Goal: Find specific page/section: Find specific page/section

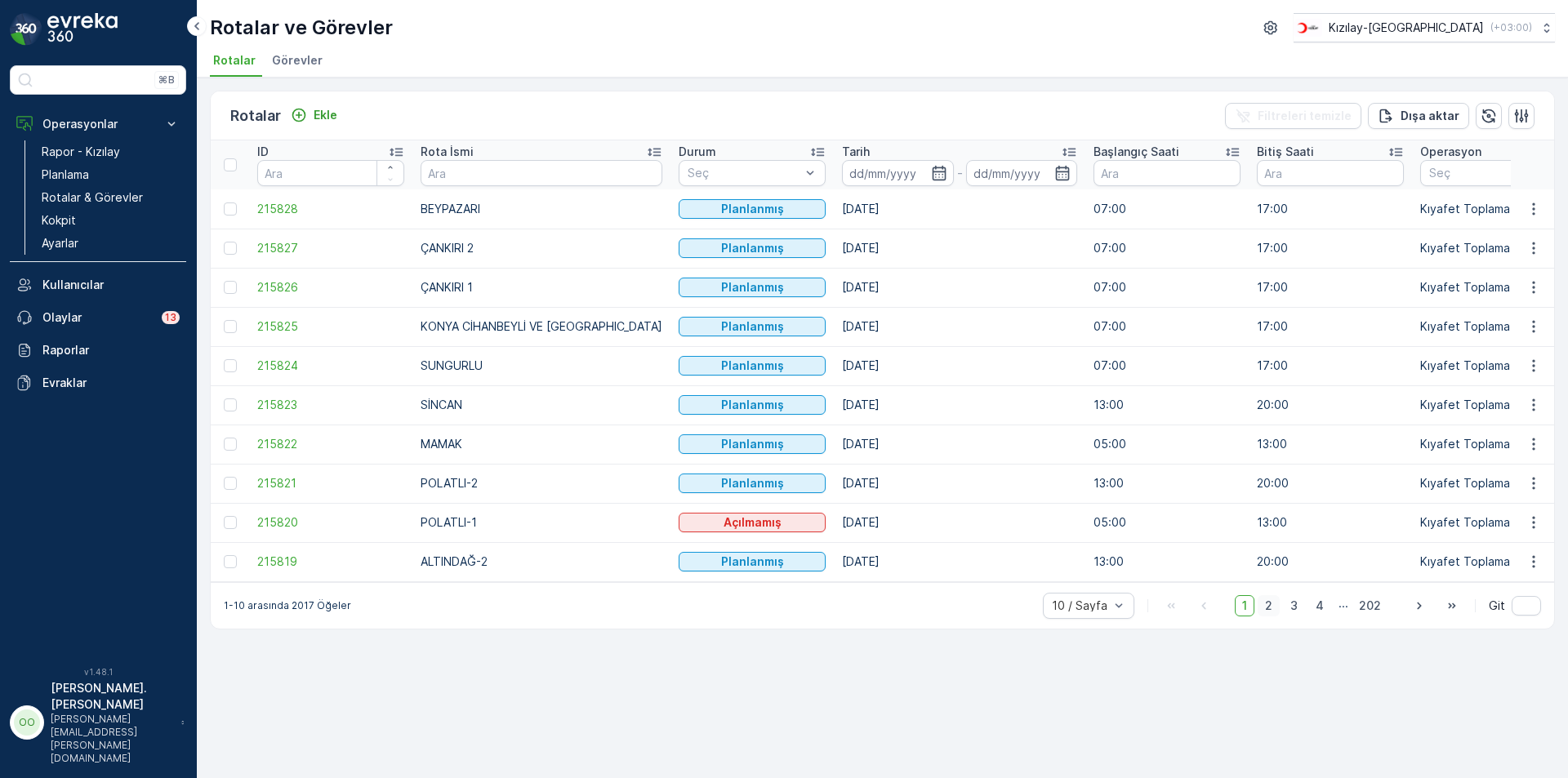
click at [1264, 606] on span "2" at bounding box center [1268, 606] width 22 height 21
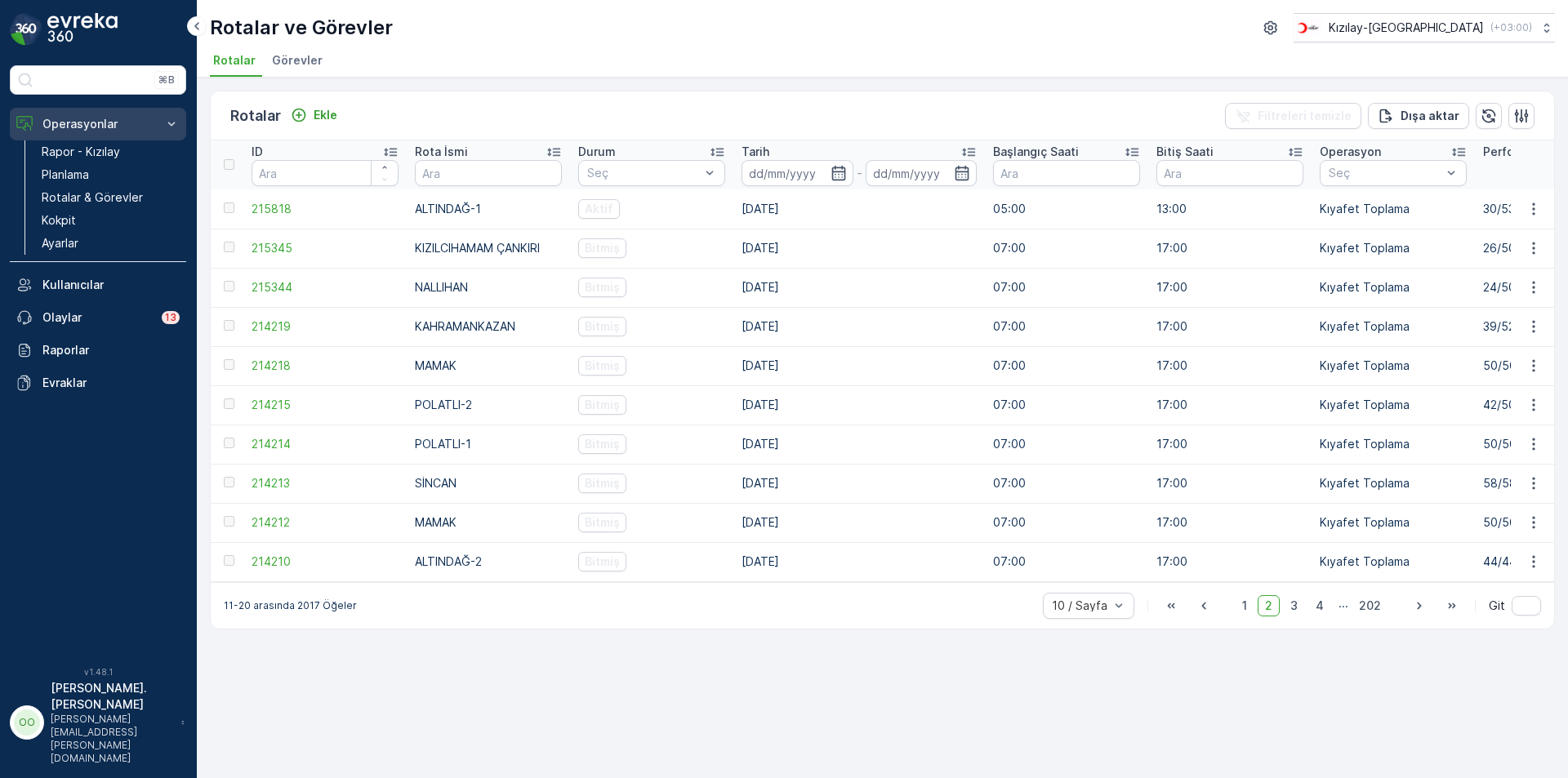
click at [87, 140] on button "Operasyonlar" at bounding box center [98, 123] width 176 height 32
click at [76, 115] on button "Operasyonlar" at bounding box center [98, 123] width 176 height 32
click at [64, 145] on p "Rapor - Kızılay" at bounding box center [81, 152] width 79 height 17
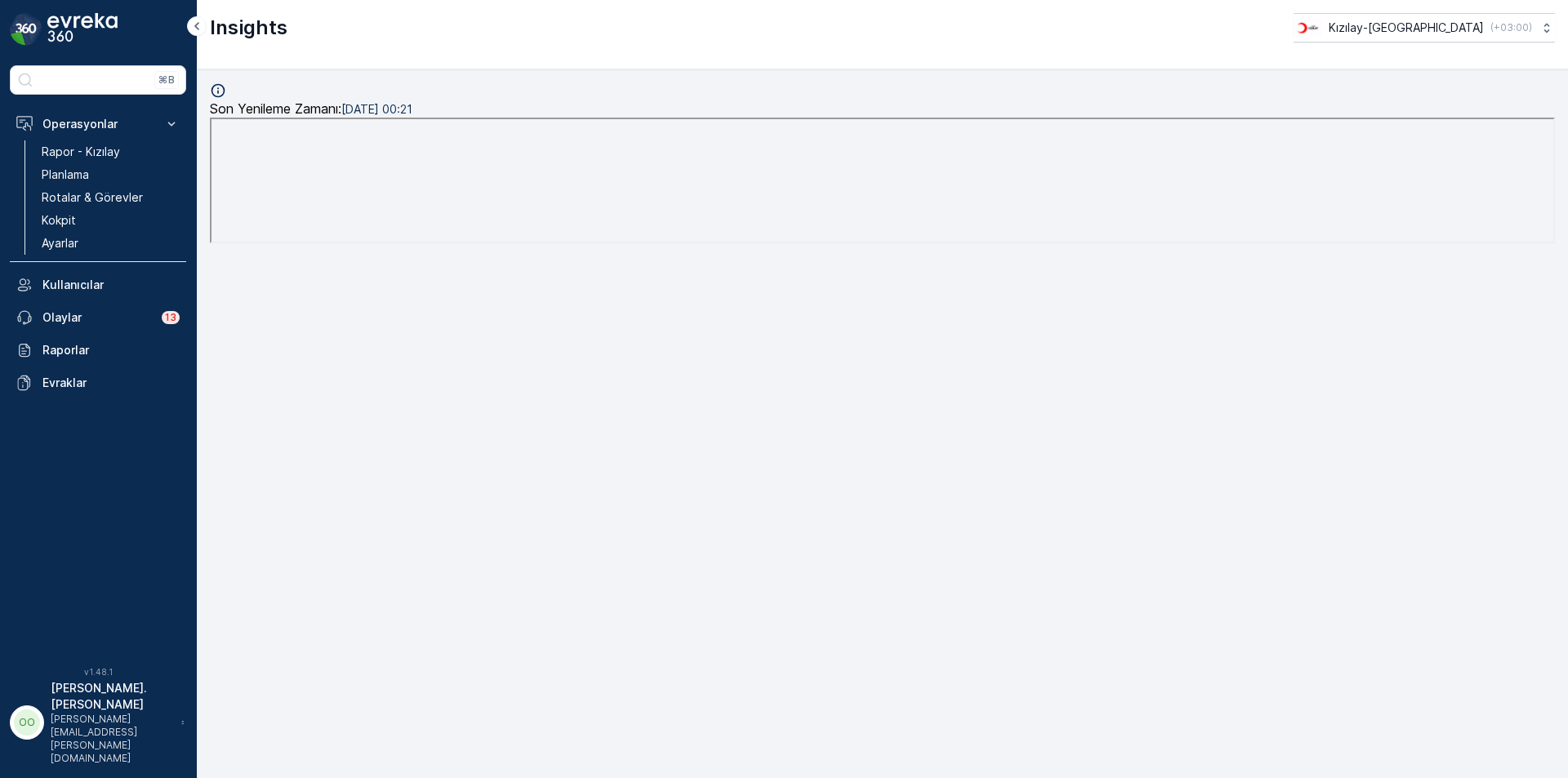
scroll to position [17, 0]
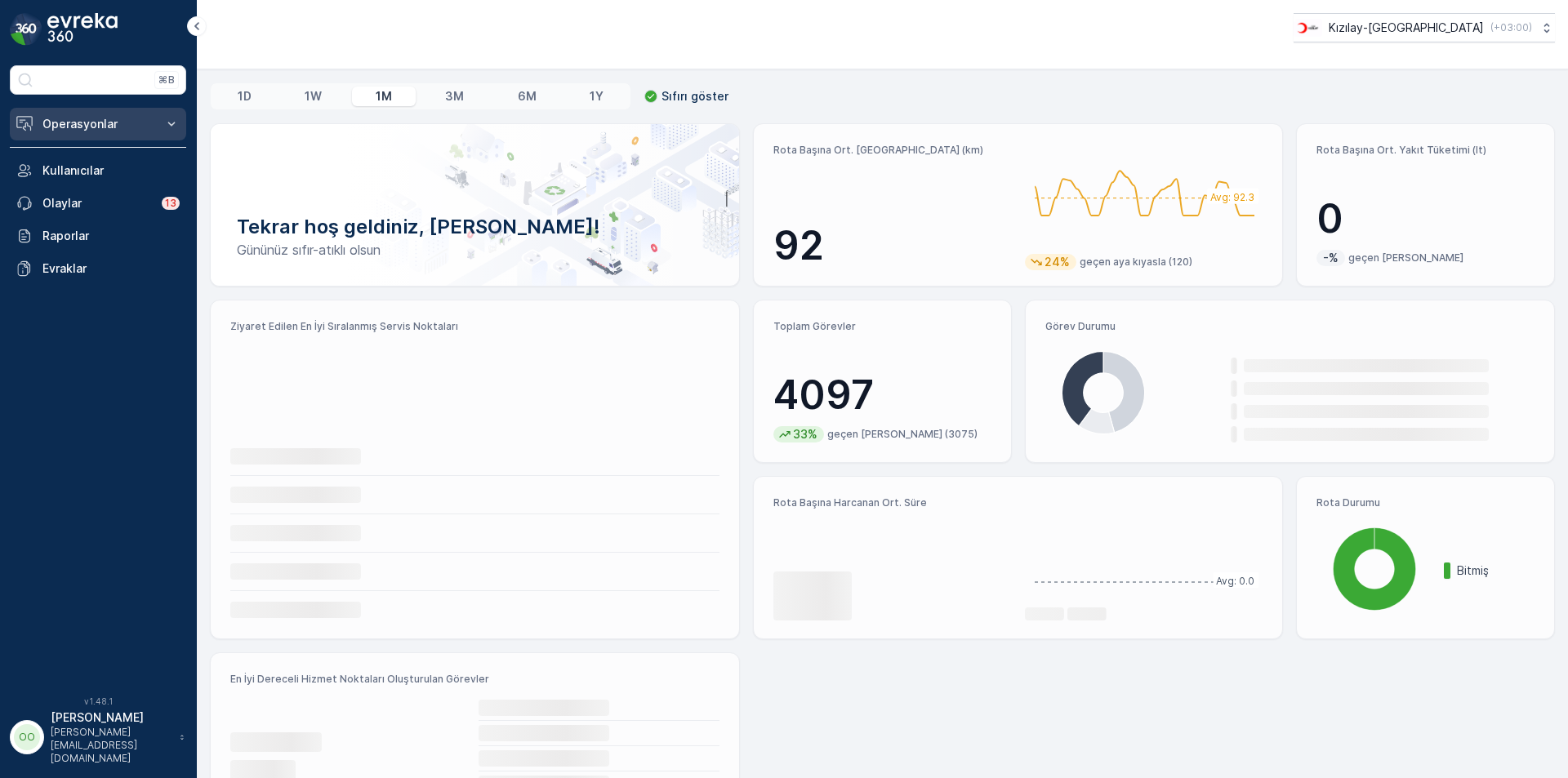
click at [129, 133] on button "Operasyonlar" at bounding box center [98, 123] width 176 height 32
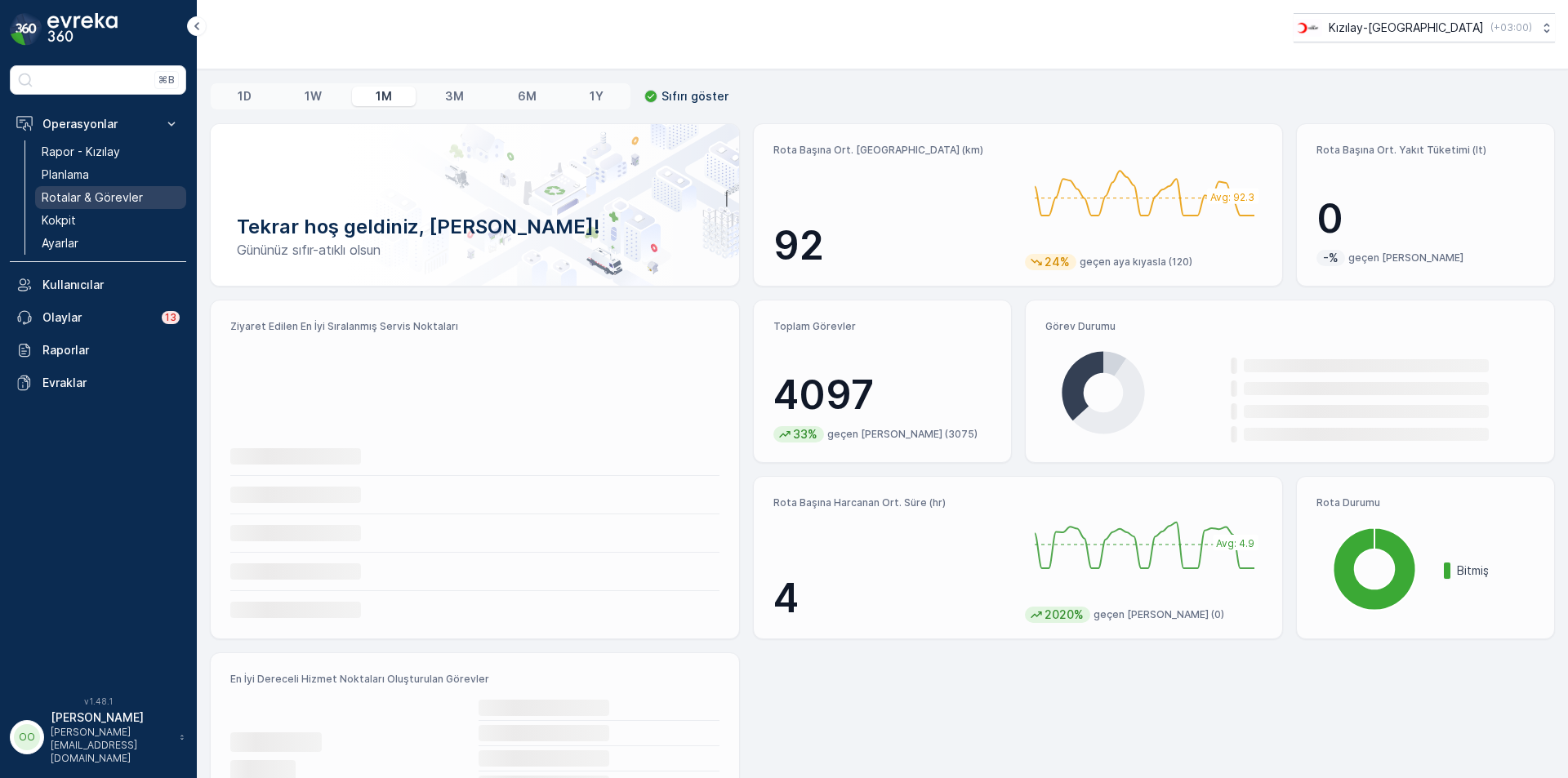
click at [119, 207] on link "Rotalar & Görevler" at bounding box center [110, 197] width 151 height 23
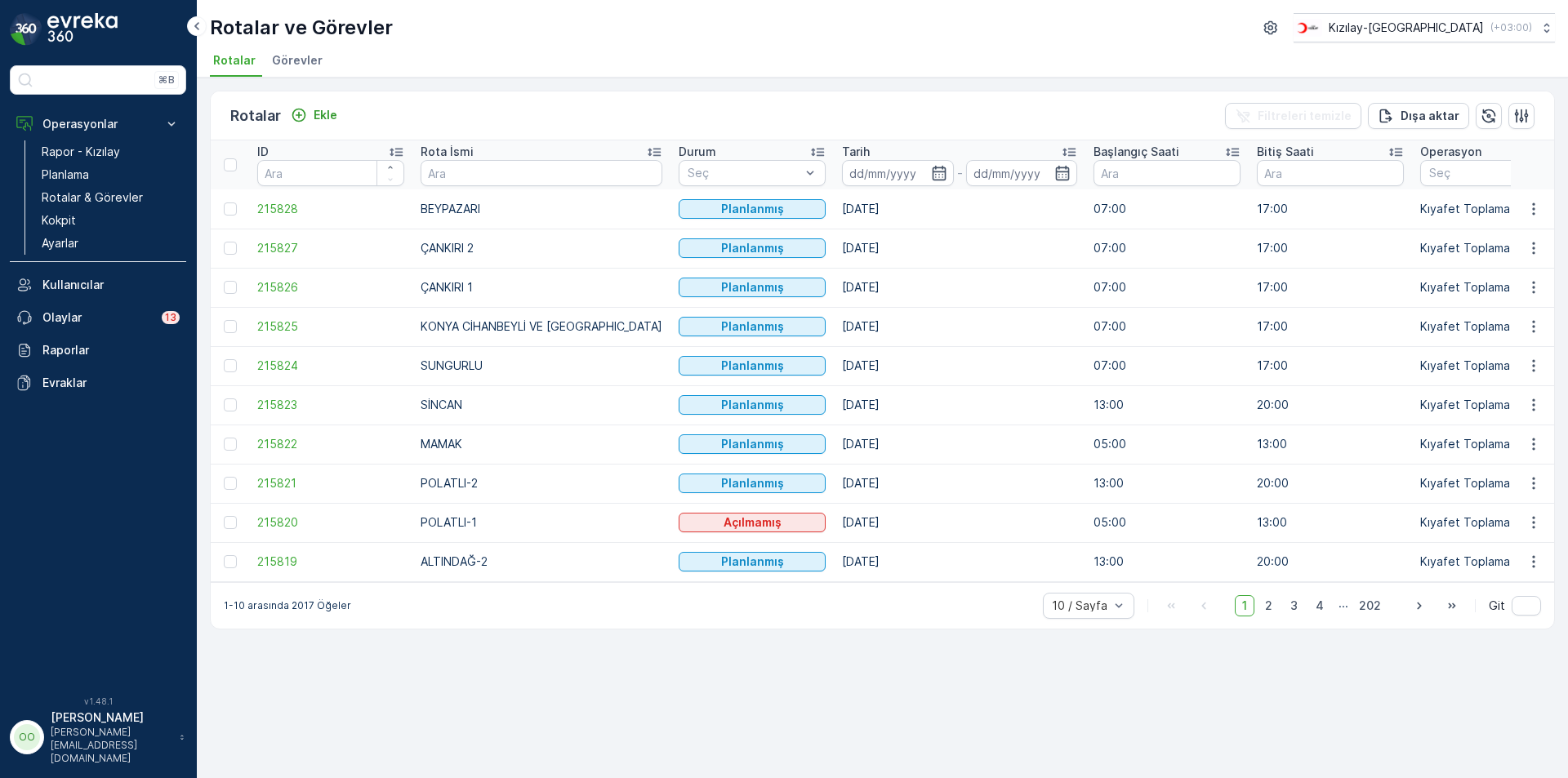
click at [1262, 613] on span "2" at bounding box center [1268, 606] width 22 height 21
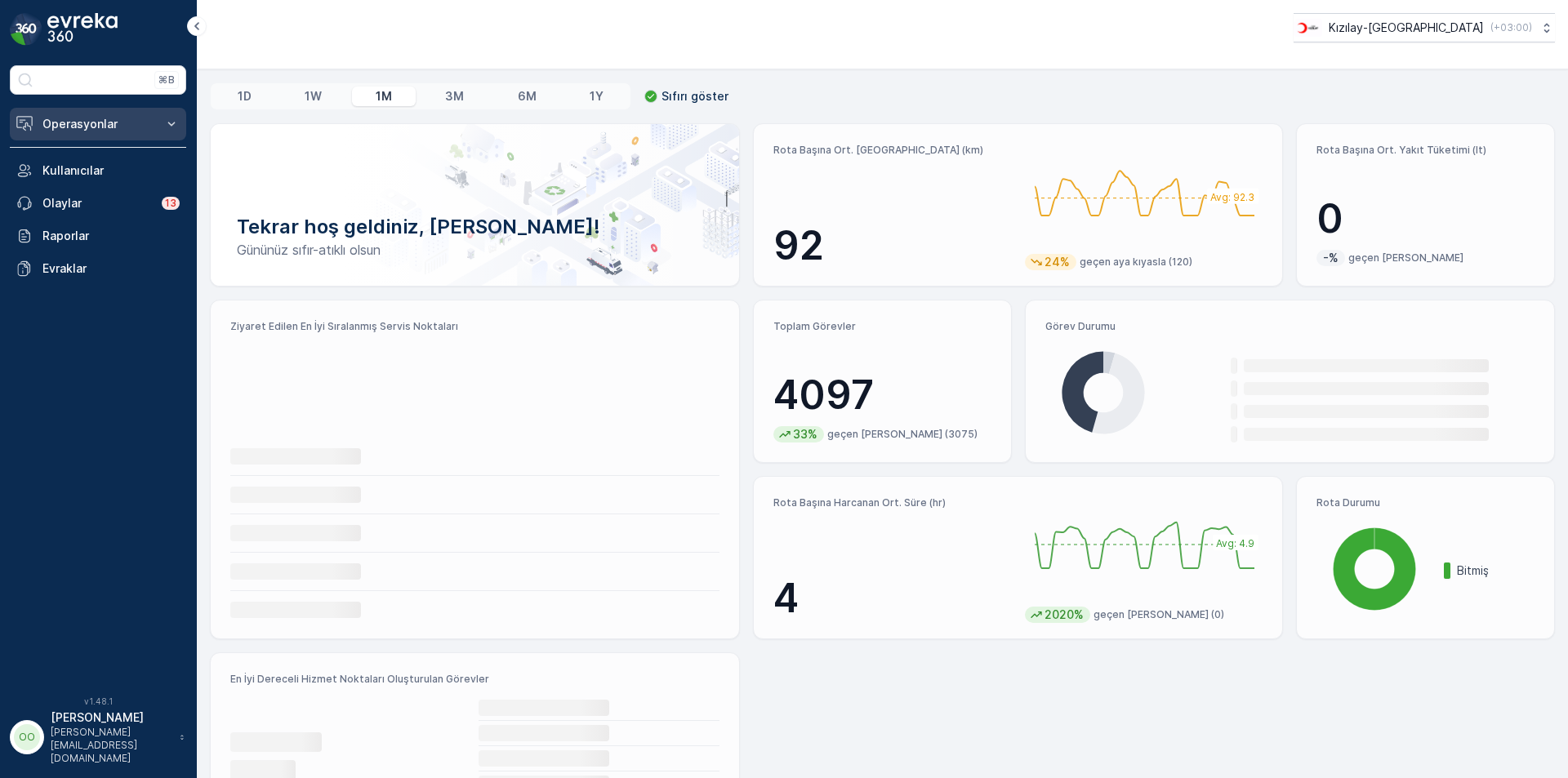
click at [106, 121] on p "Operasyonlar" at bounding box center [98, 124] width 111 height 17
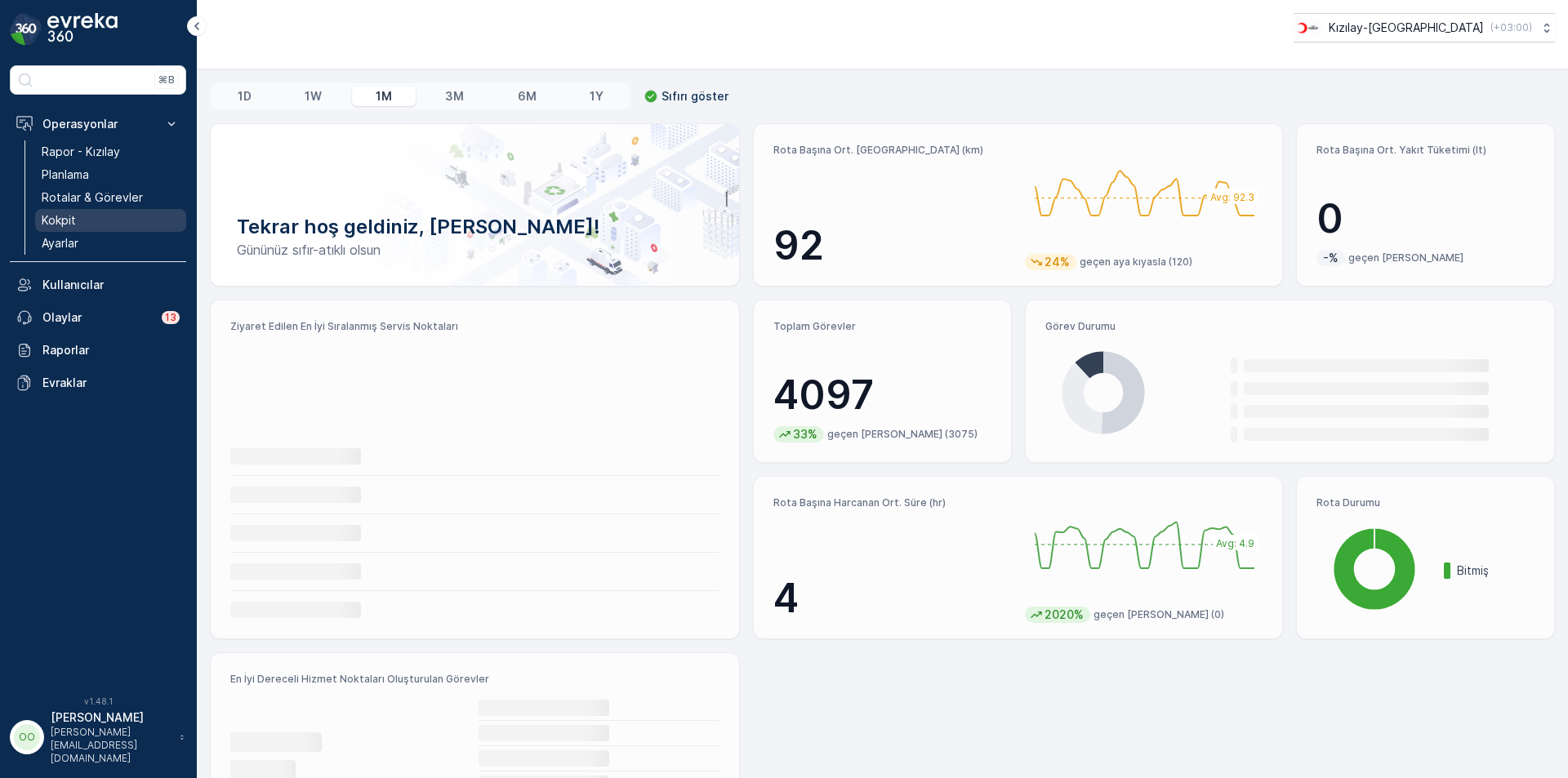
click at [69, 221] on p "Kokpit" at bounding box center [59, 220] width 34 height 17
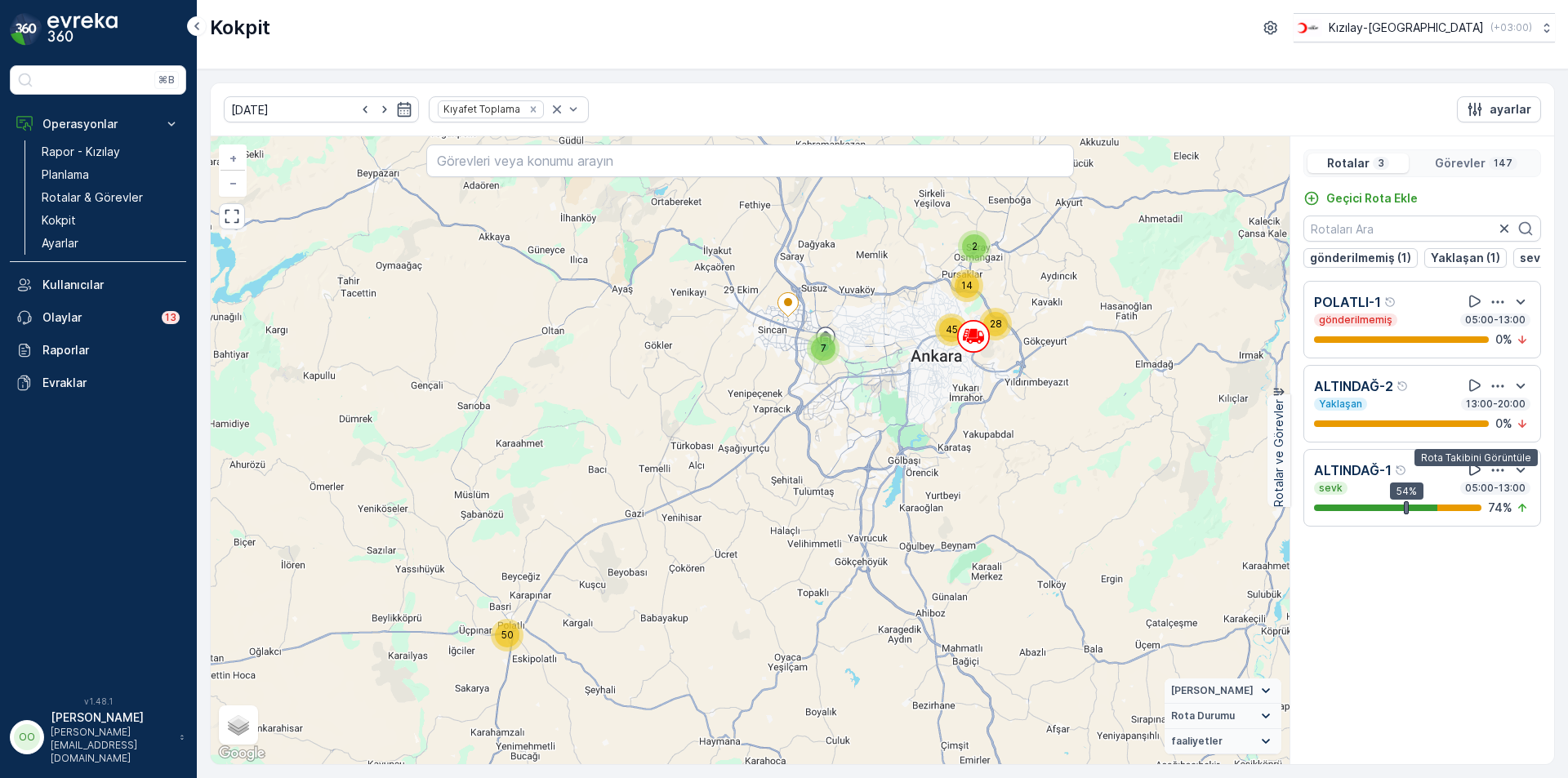
click at [1474, 471] on icon at bounding box center [1475, 469] width 17 height 17
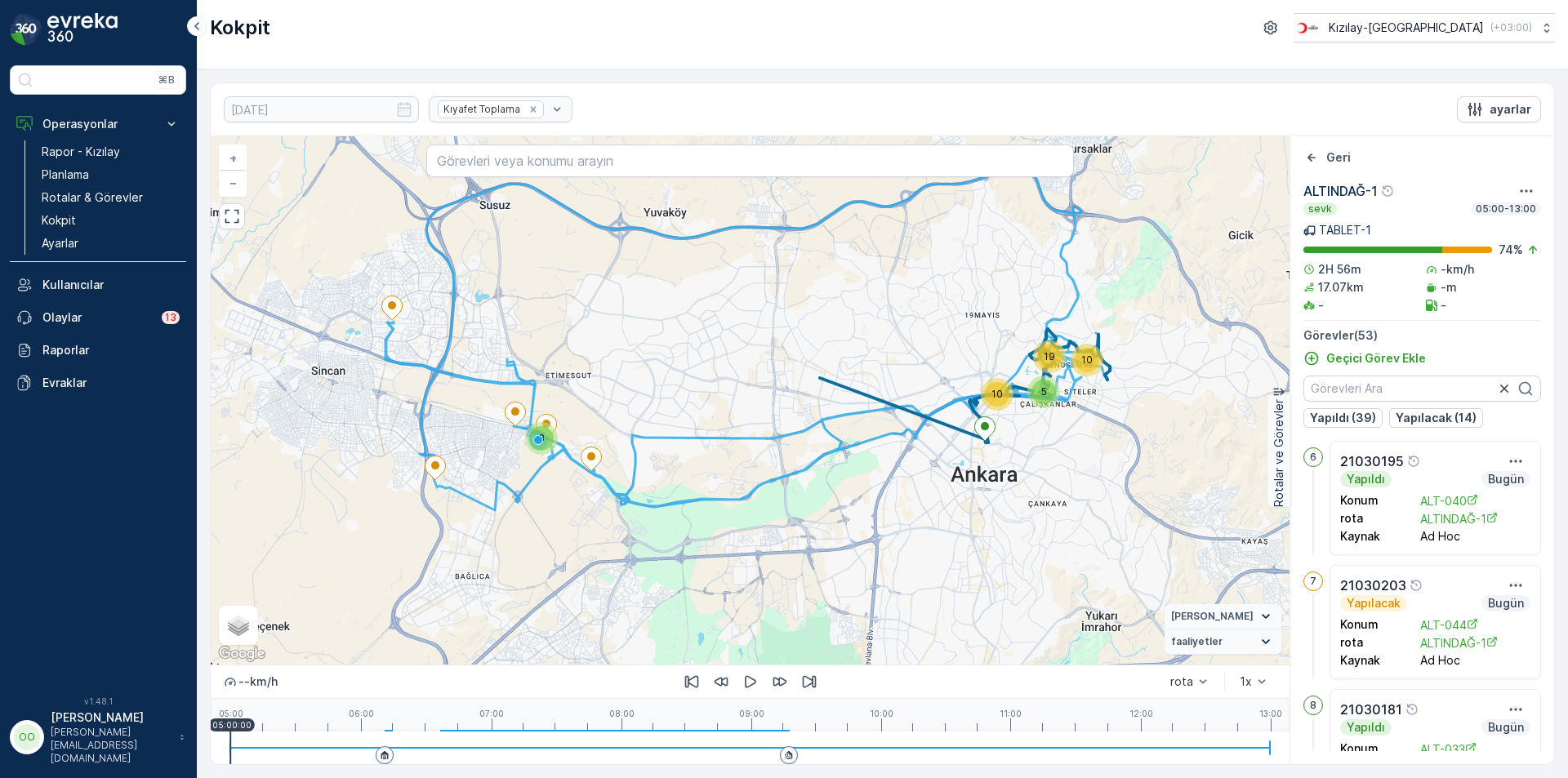
drag, startPoint x: 695, startPoint y: 740, endPoint x: 723, endPoint y: 737, distance: 28.2
click at [695, 740] on div at bounding box center [750, 747] width 1040 height 32
click at [752, 737] on div at bounding box center [750, 747] width 1040 height 32
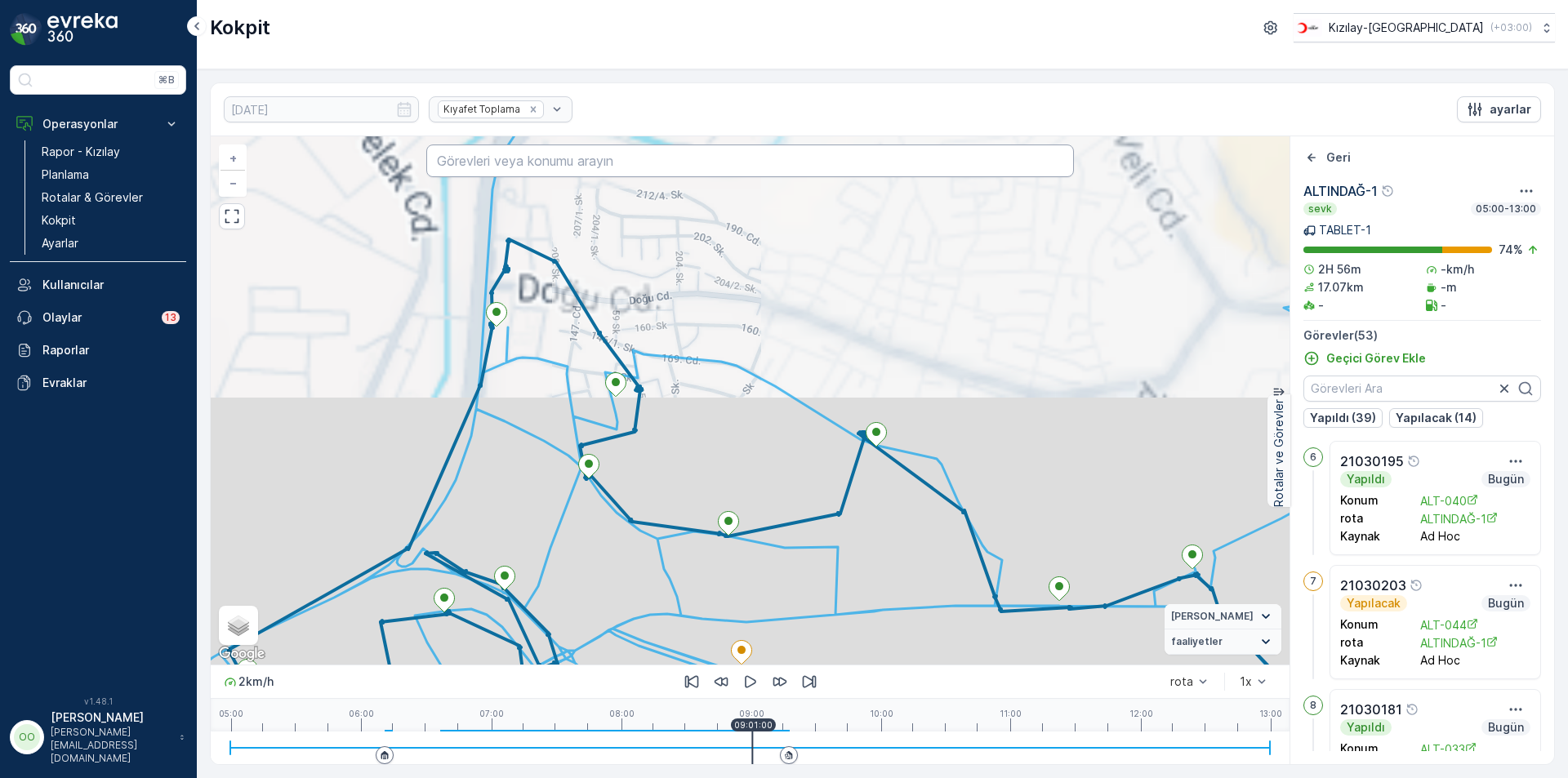
drag, startPoint x: 1126, startPoint y: 560, endPoint x: 888, endPoint y: 174, distance: 453.5
click at [888, 174] on div "+ − Uydu Yol haritası Arazi Karışık Leaflet Klavye kısayolları Harita Verileri …" at bounding box center [749, 400] width 1079 height 528
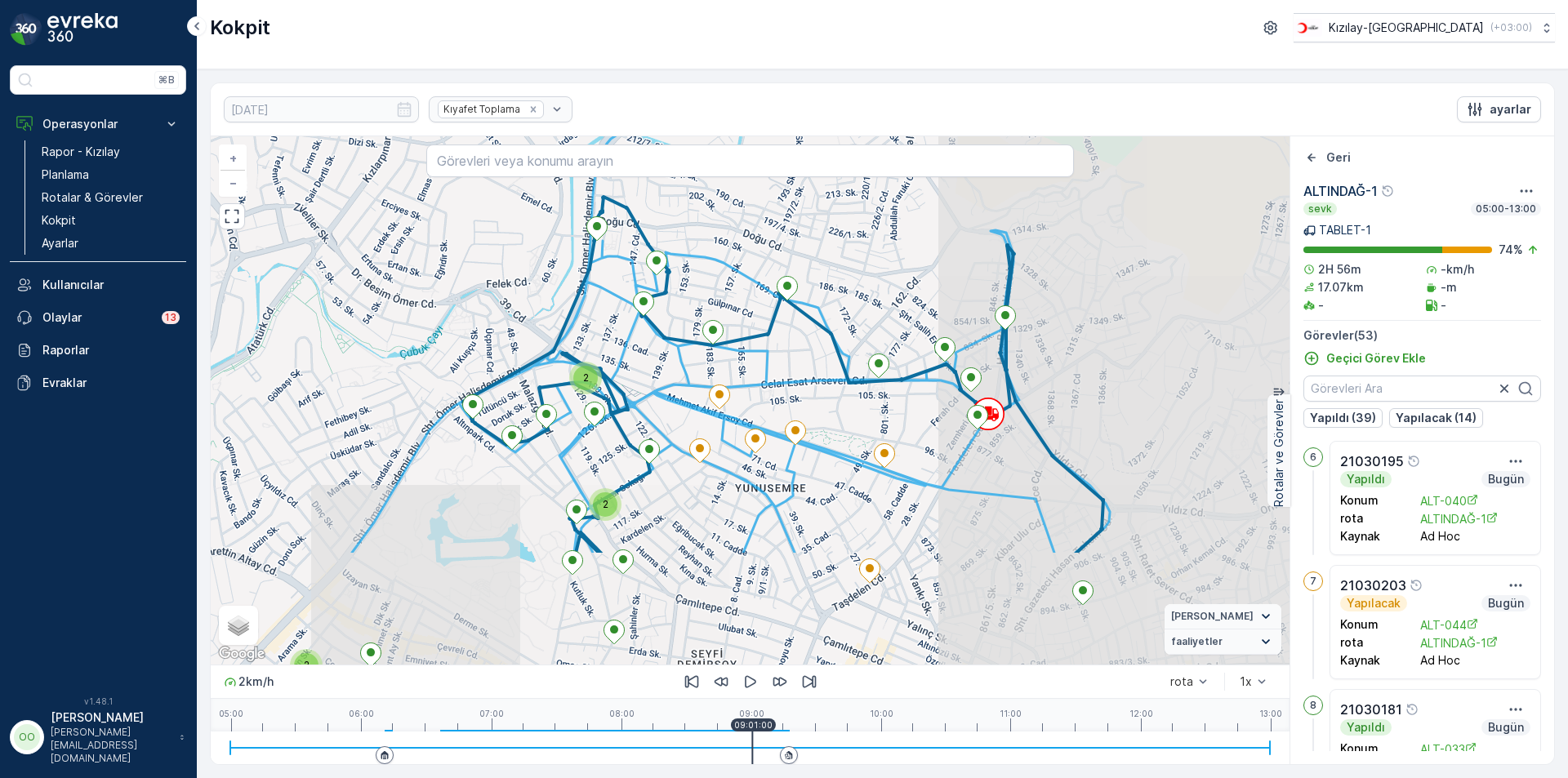
drag, startPoint x: 996, startPoint y: 560, endPoint x: 881, endPoint y: 394, distance: 201.9
click at [881, 394] on div "2 2 2 2 2 21030197 + − Uydu Yol haritası Arazi Karışık Leaflet Klavye kısayolla…" at bounding box center [749, 400] width 1079 height 528
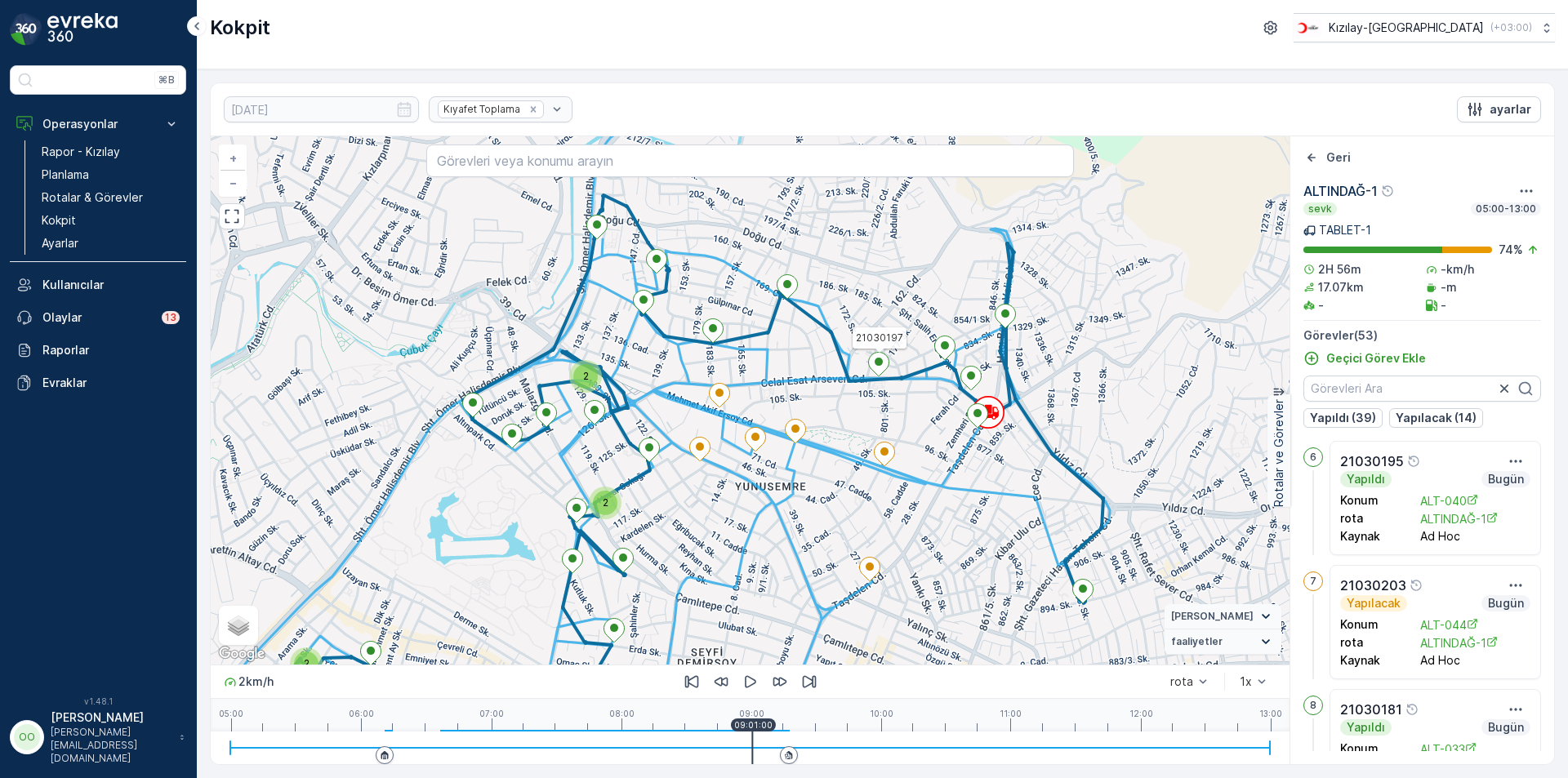
click at [772, 739] on div at bounding box center [750, 747] width 1040 height 32
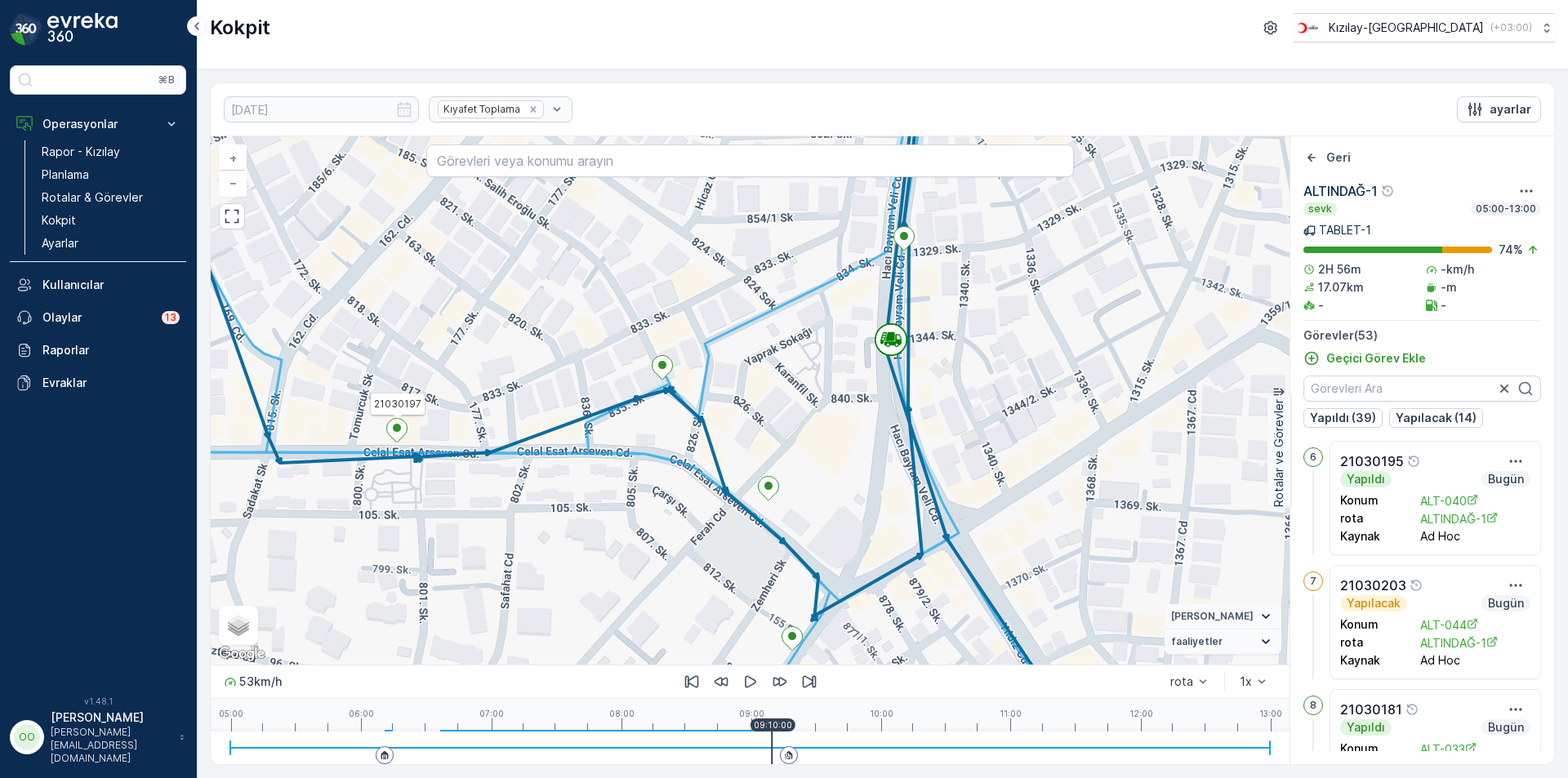
click at [778, 739] on div at bounding box center [750, 747] width 1040 height 32
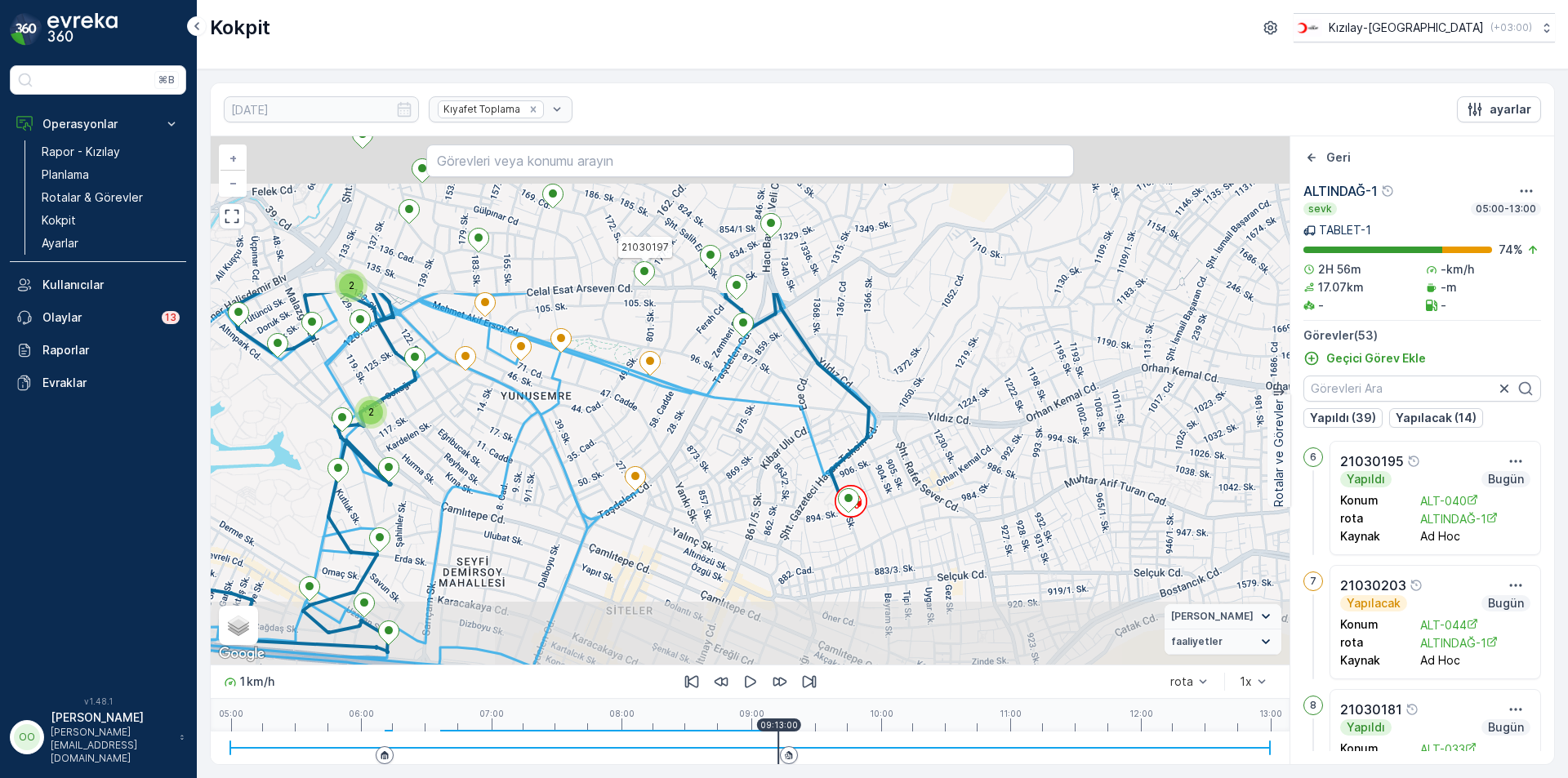
drag, startPoint x: 901, startPoint y: 258, endPoint x: 906, endPoint y: 468, distance: 210.1
click at [906, 468] on div "2 2 2 2 2 21030197 + − Uydu Yol haritası Arazi Karışık Leaflet Klavye kısayolla…" at bounding box center [749, 400] width 1079 height 528
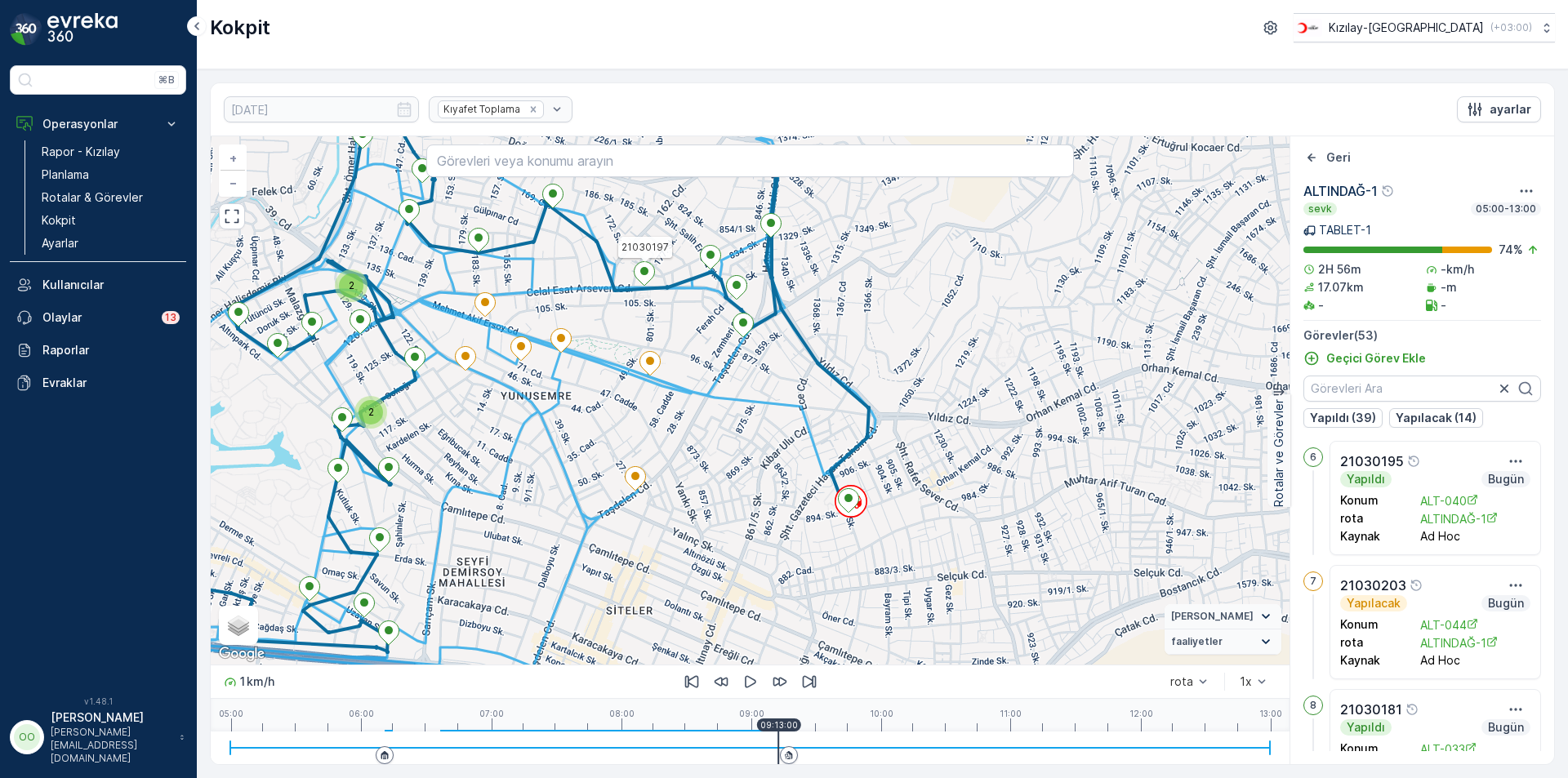
click at [783, 747] on div at bounding box center [750, 747] width 1040 height 32
click at [798, 742] on div at bounding box center [750, 747] width 1040 height 32
click at [784, 742] on div at bounding box center [750, 747] width 1040 height 32
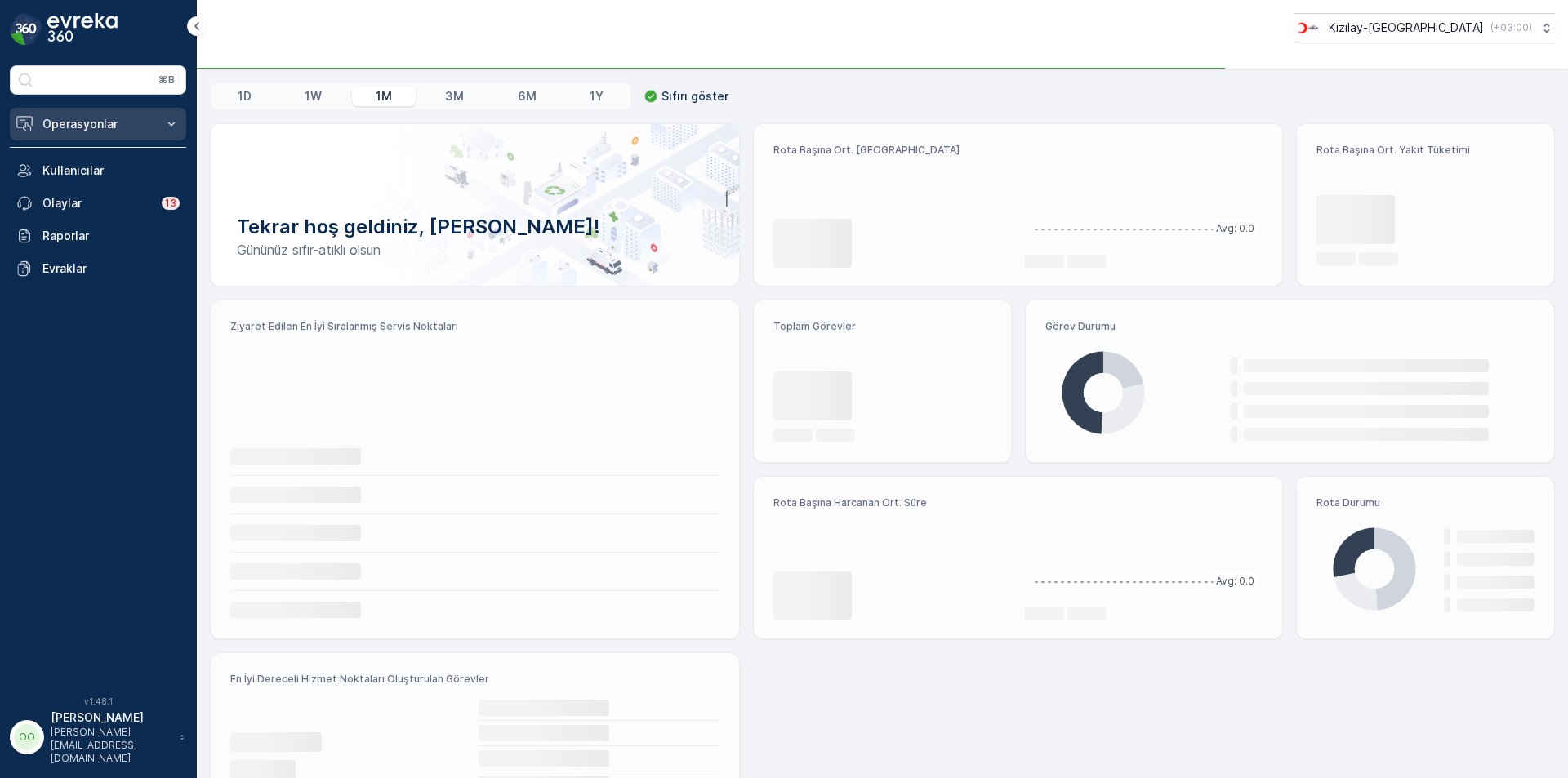
click at [163, 132] on icon at bounding box center [171, 124] width 17 height 17
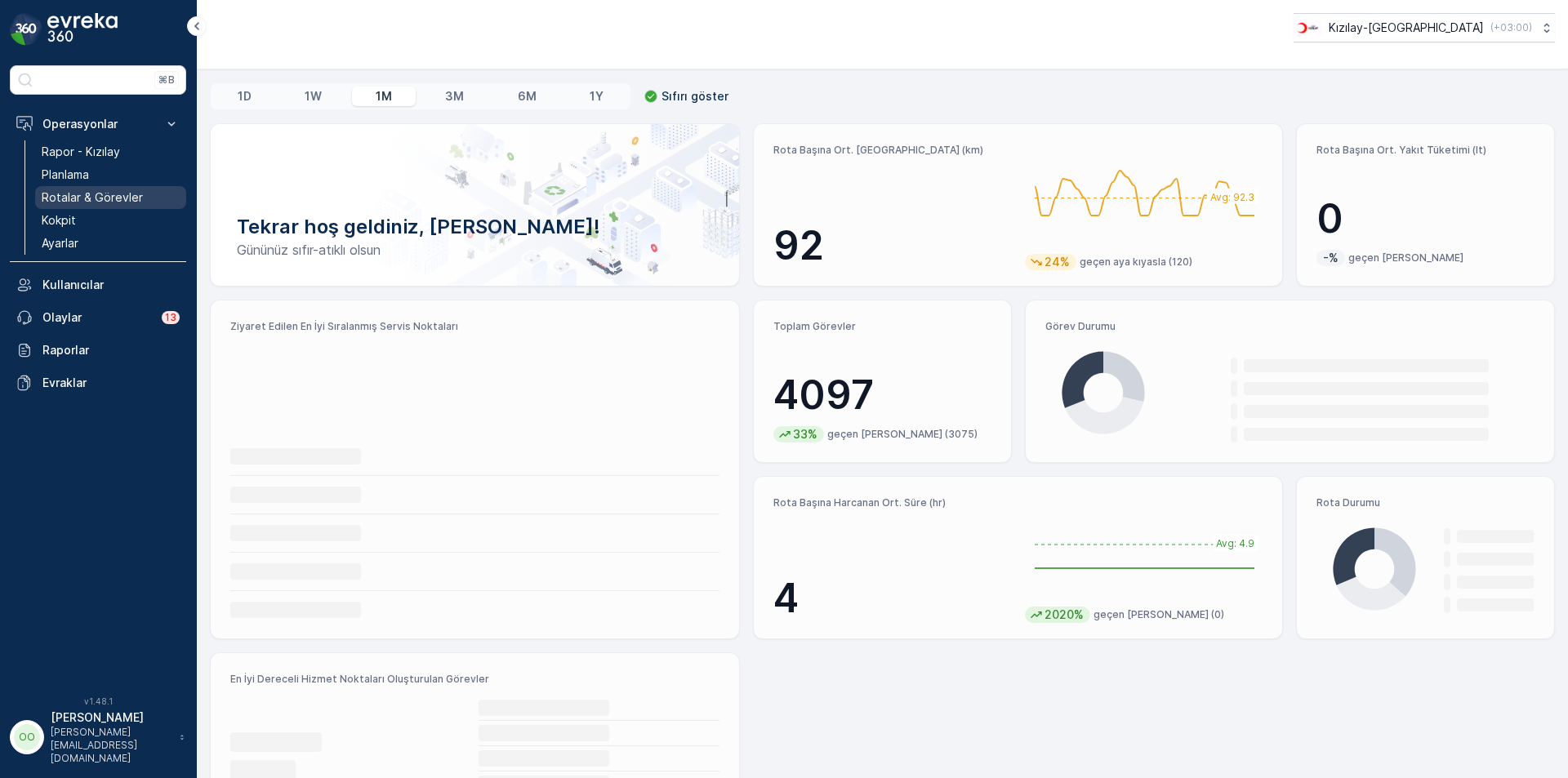
click at [145, 198] on link "Rotalar & Görevler" at bounding box center [110, 197] width 151 height 23
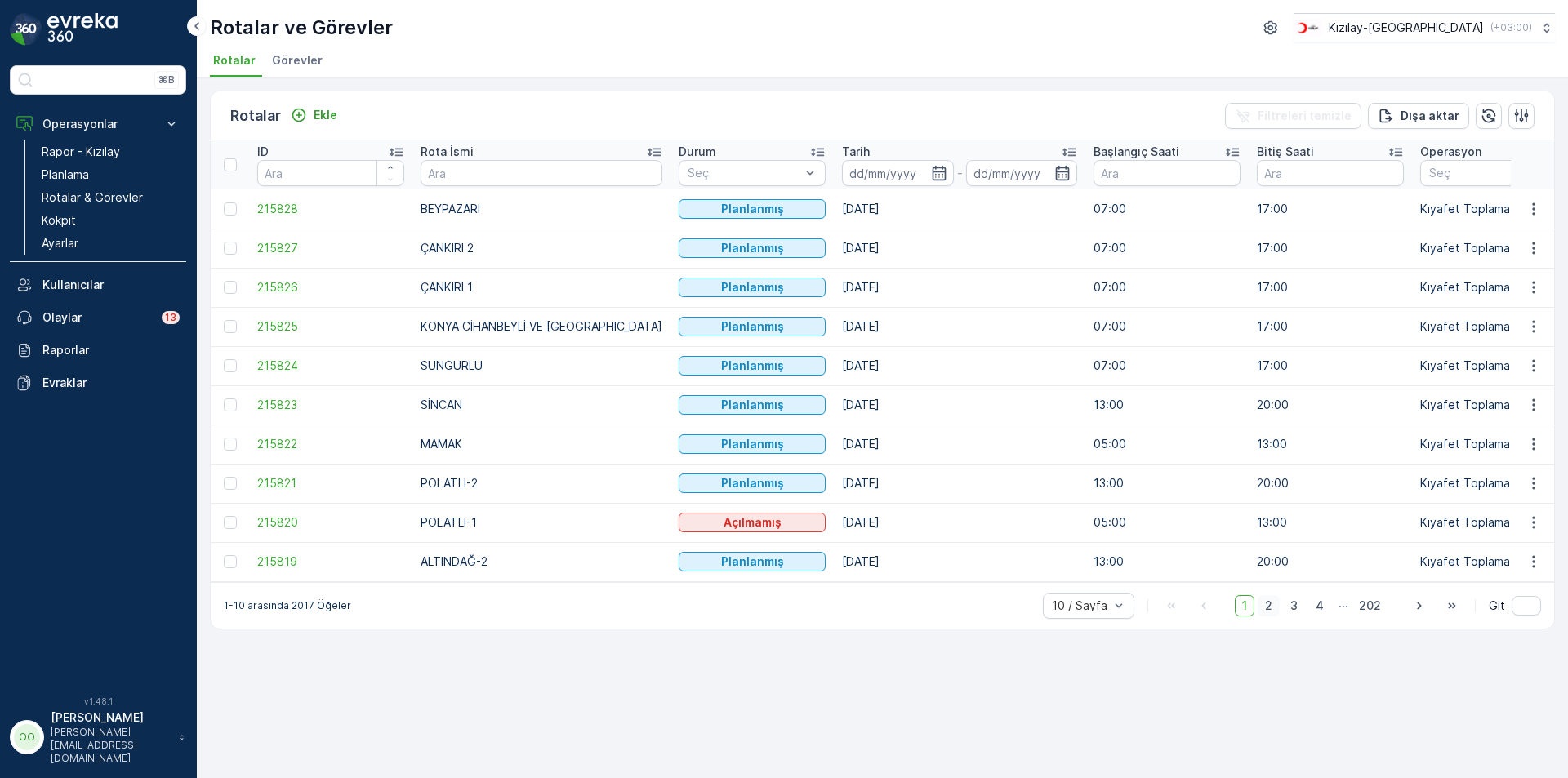
click at [1265, 610] on span "2" at bounding box center [1268, 606] width 22 height 21
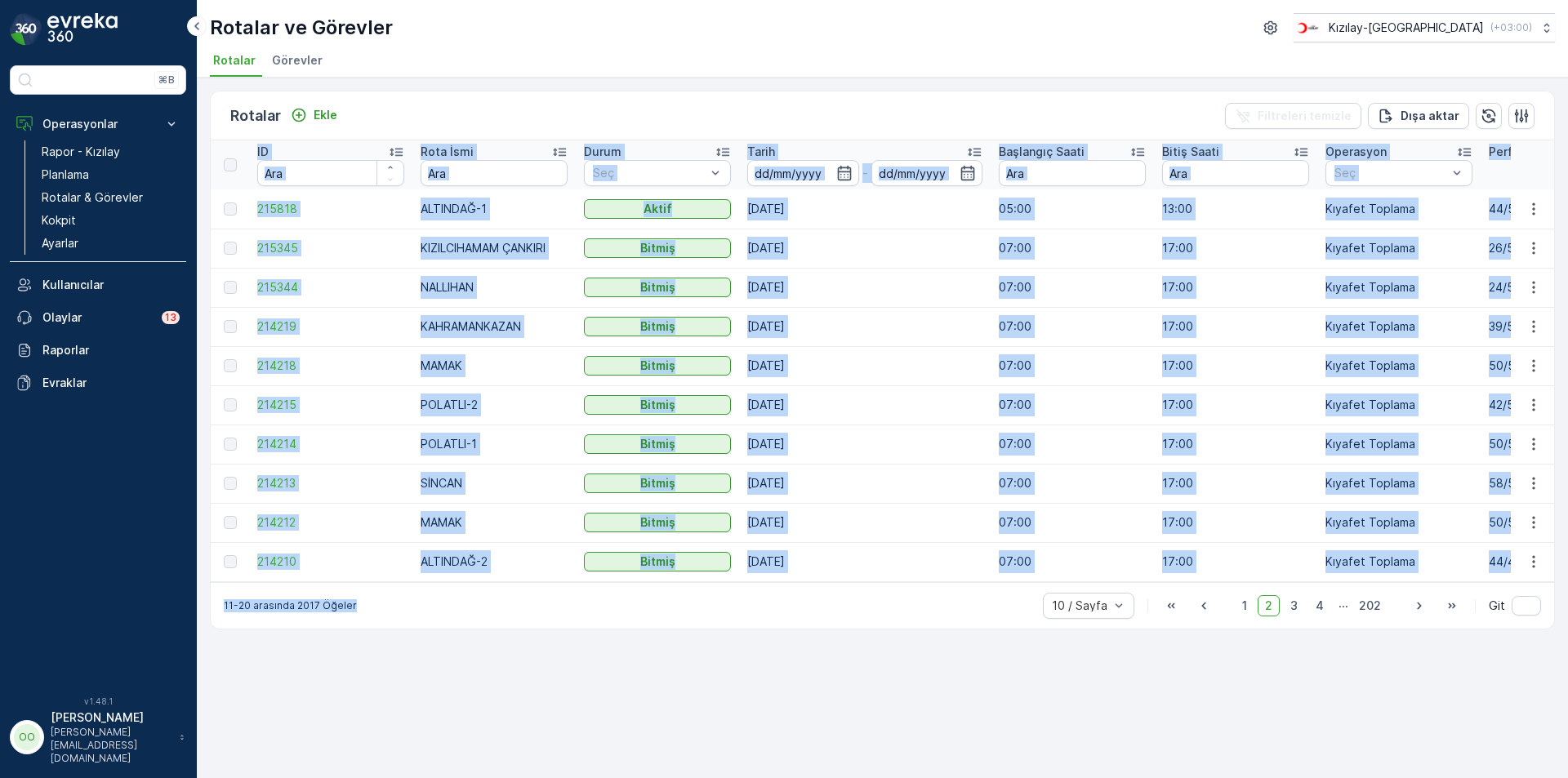
drag, startPoint x: 741, startPoint y: 590, endPoint x: 849, endPoint y: 587, distance: 108.0
click at [849, 587] on div "Rotalar Ekle Filtreleri temizle Dışa aktar ID Rota İsmi Durum Seç Tarih - Başla…" at bounding box center [882, 360] width 1345 height 539
click at [1013, 442] on td "07:00" at bounding box center [1072, 444] width 163 height 39
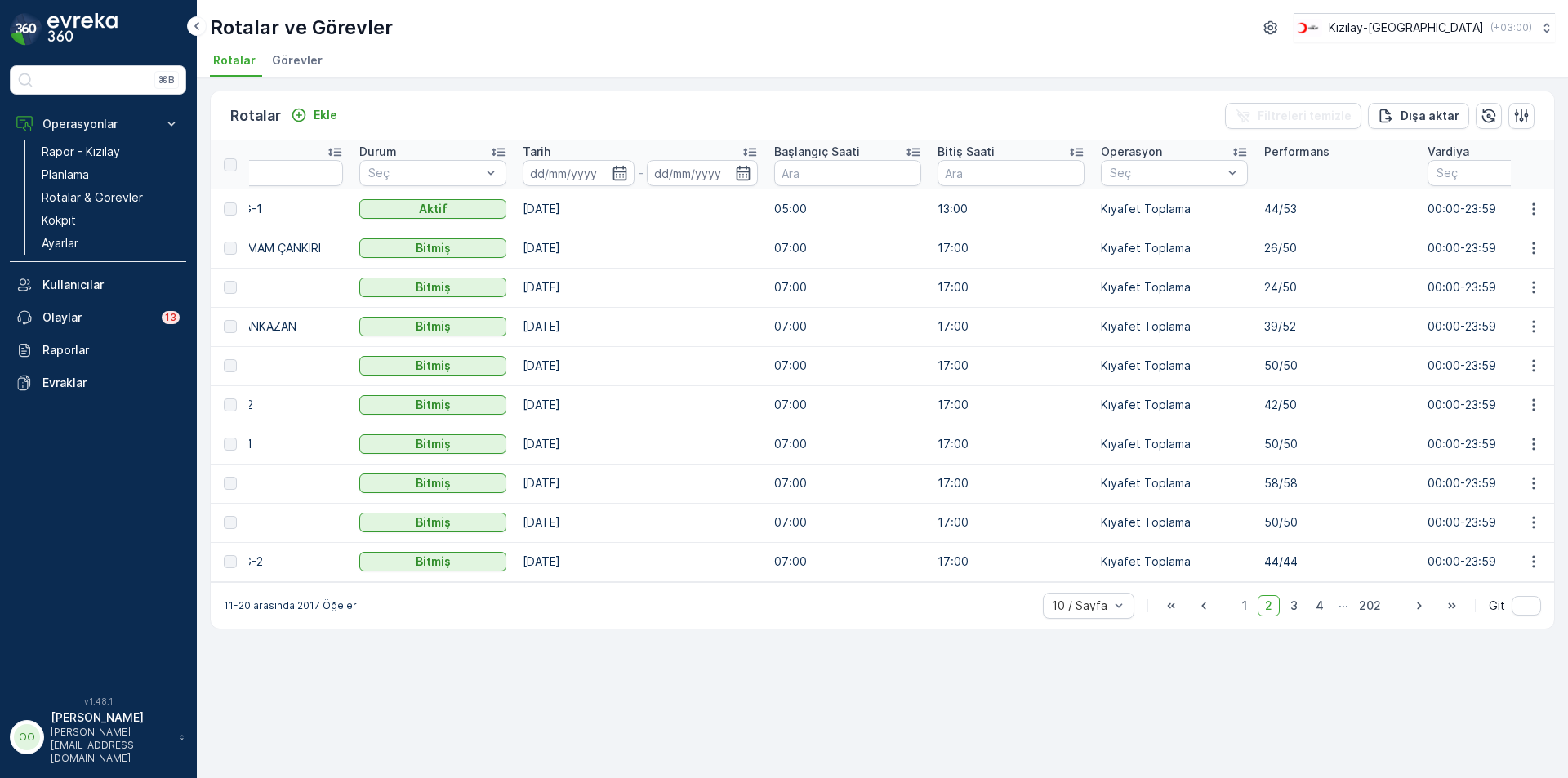
scroll to position [0, 229]
click at [69, 215] on p "Kokpit" at bounding box center [59, 220] width 34 height 17
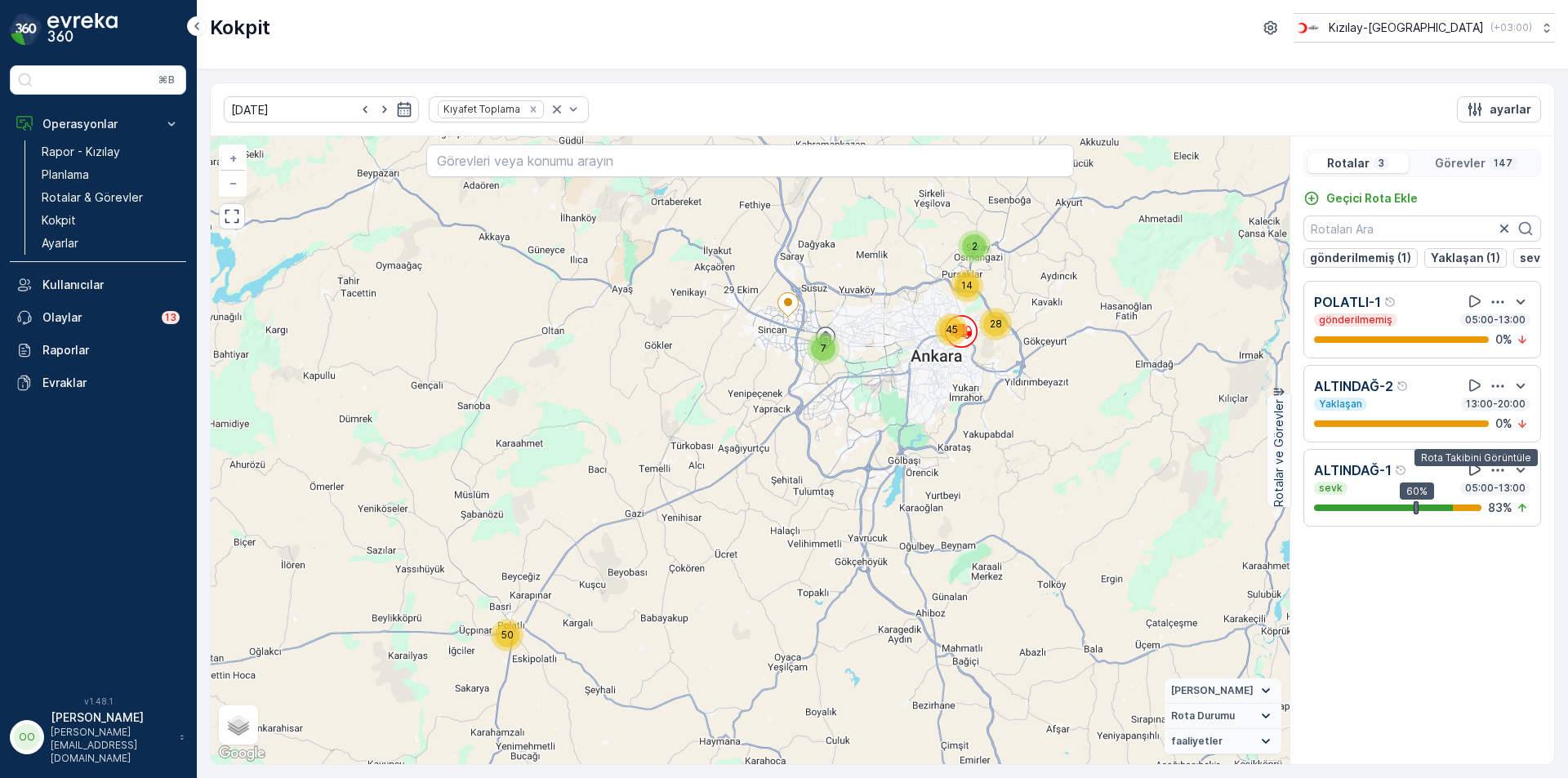
click at [1477, 475] on icon at bounding box center [1475, 470] width 11 height 12
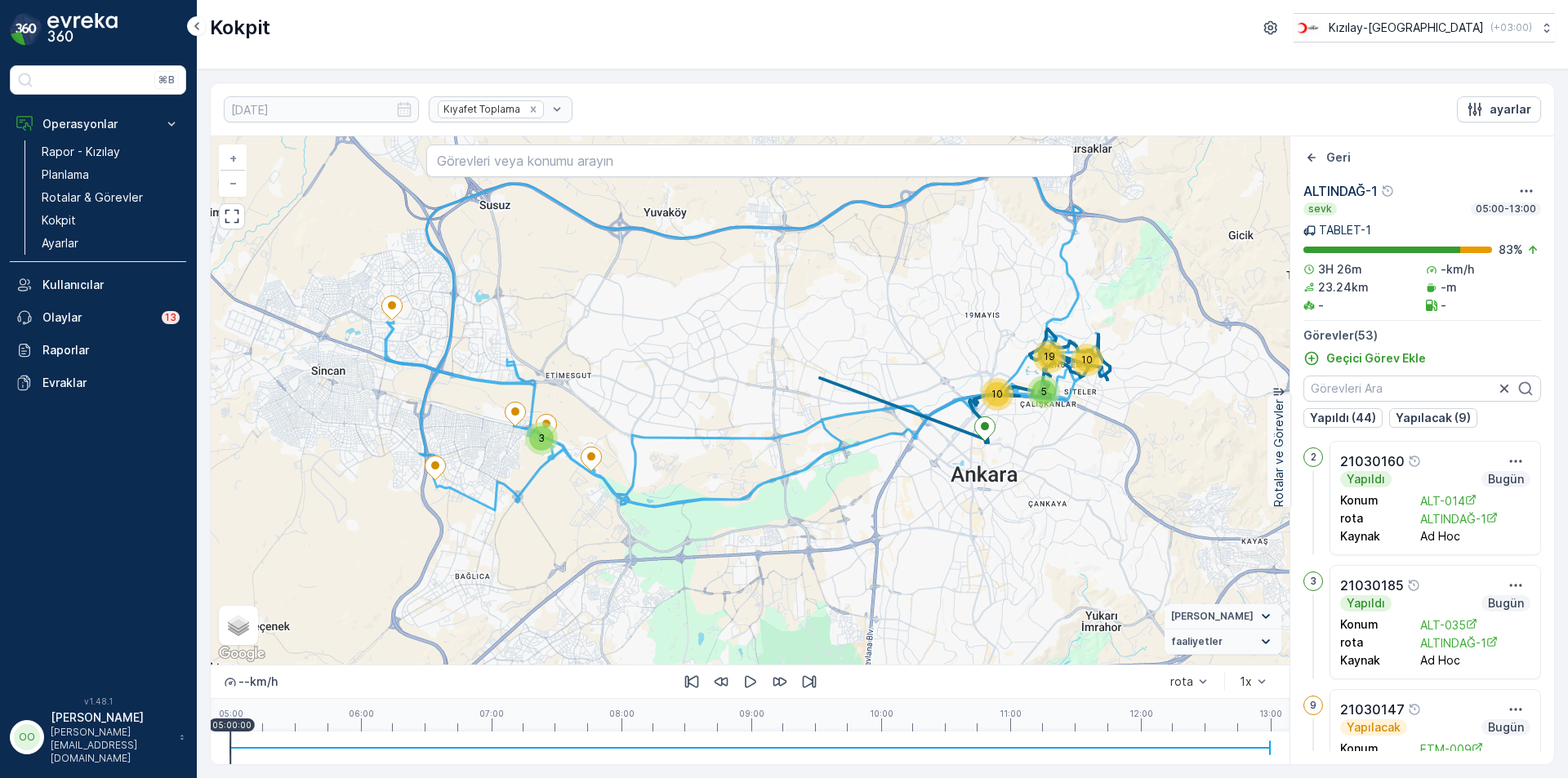
click at [661, 747] on div at bounding box center [750, 747] width 1040 height 32
click at [729, 752] on div at bounding box center [750, 747] width 1040 height 32
click at [771, 752] on div at bounding box center [750, 747] width 1040 height 32
click at [815, 747] on div at bounding box center [750, 747] width 1040 height 32
click at [829, 747] on div at bounding box center [750, 748] width 1040 height 2
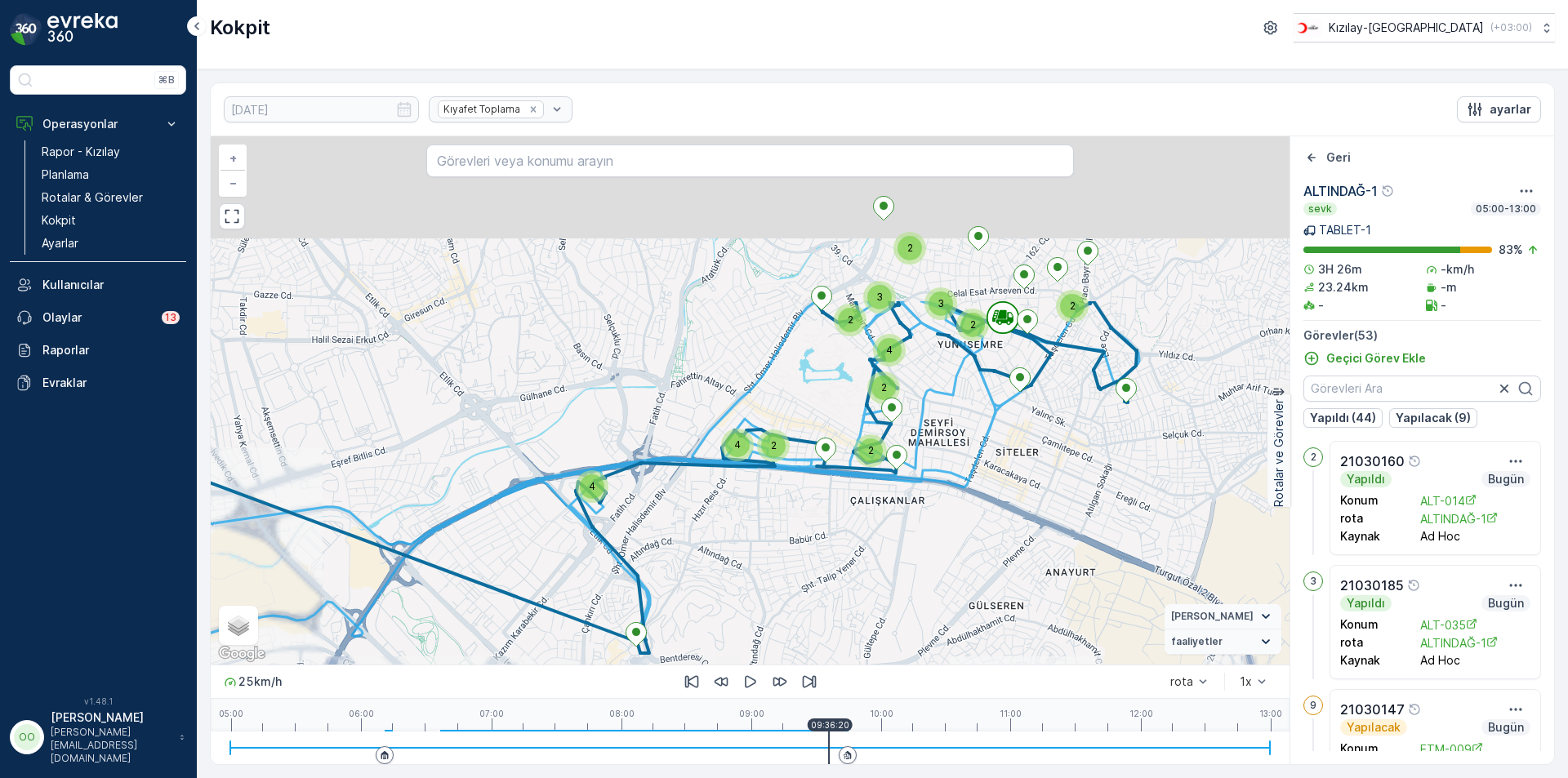
drag, startPoint x: 1066, startPoint y: 296, endPoint x: 1065, endPoint y: 526, distance: 230.0
click at [1065, 526] on div "2 4 4 2 2 2 2 2 4 2 3 3 + − Uydu Yol haritası Arazi Karışık Leaflet Klavye kısa…" at bounding box center [749, 400] width 1079 height 528
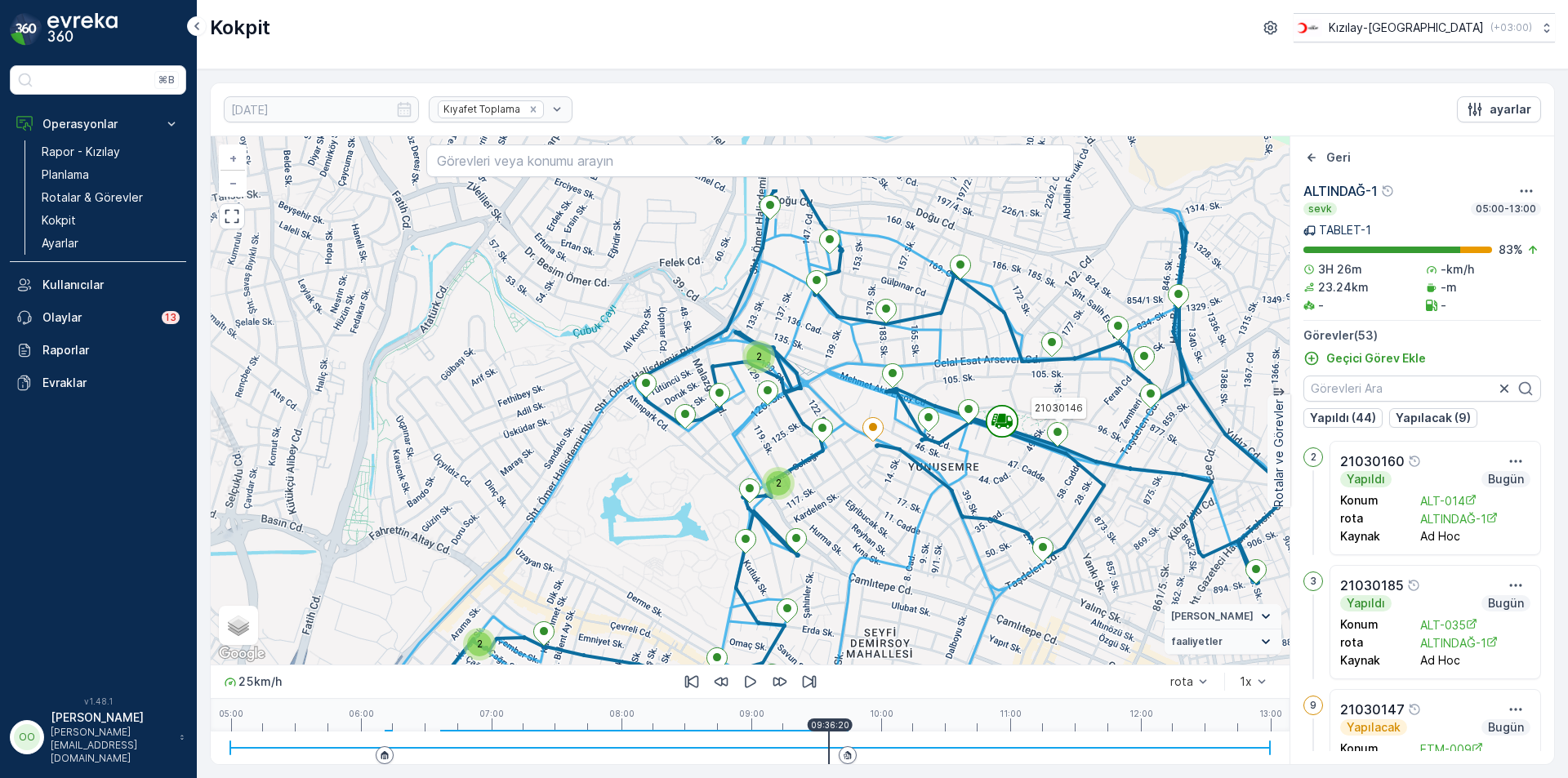
drag, startPoint x: 1067, startPoint y: 437, endPoint x: 1014, endPoint y: 392, distance: 69.5
click at [1068, 446] on icon at bounding box center [1058, 434] width 20 height 24
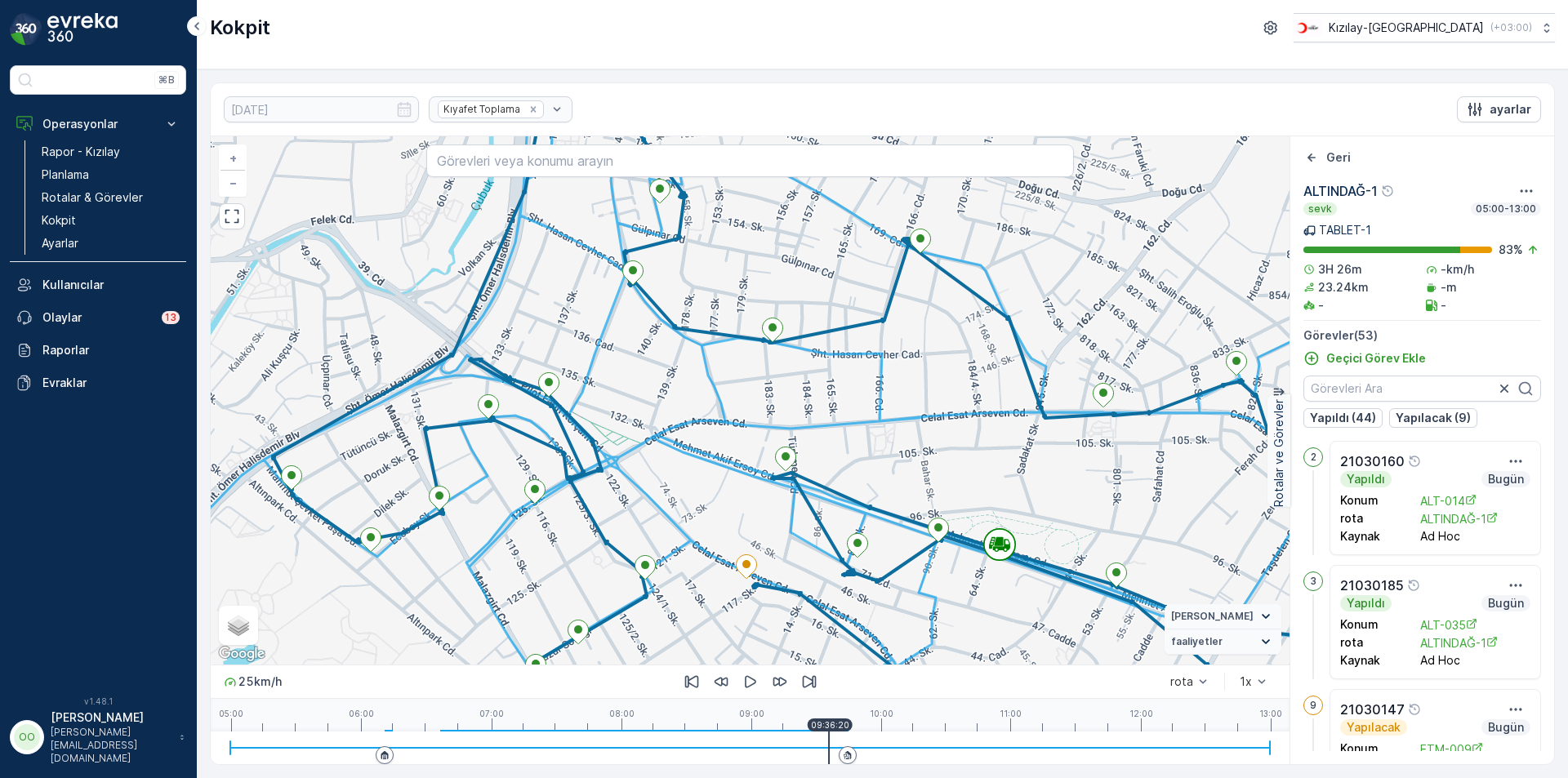
drag, startPoint x: 1066, startPoint y: 547, endPoint x: 1062, endPoint y: 476, distance: 71.1
click at [1062, 476] on div "+ − Uydu Yol haritası Arazi Karışık Leaflet Klavye kısayolları Harita Verileri …" at bounding box center [749, 400] width 1079 height 528
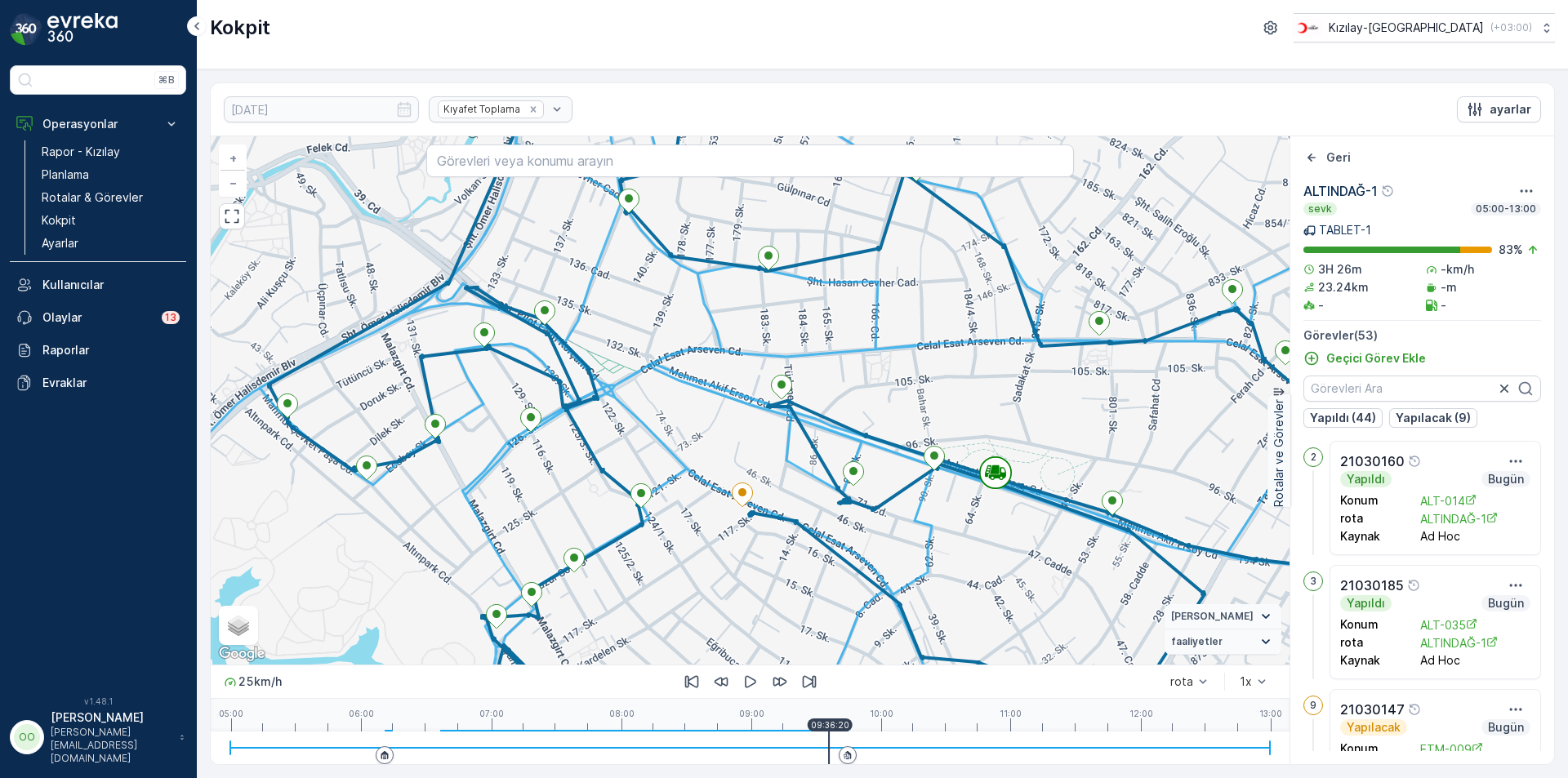
click at [835, 741] on div at bounding box center [750, 747] width 1040 height 32
